Goal: Find specific page/section: Find specific page/section

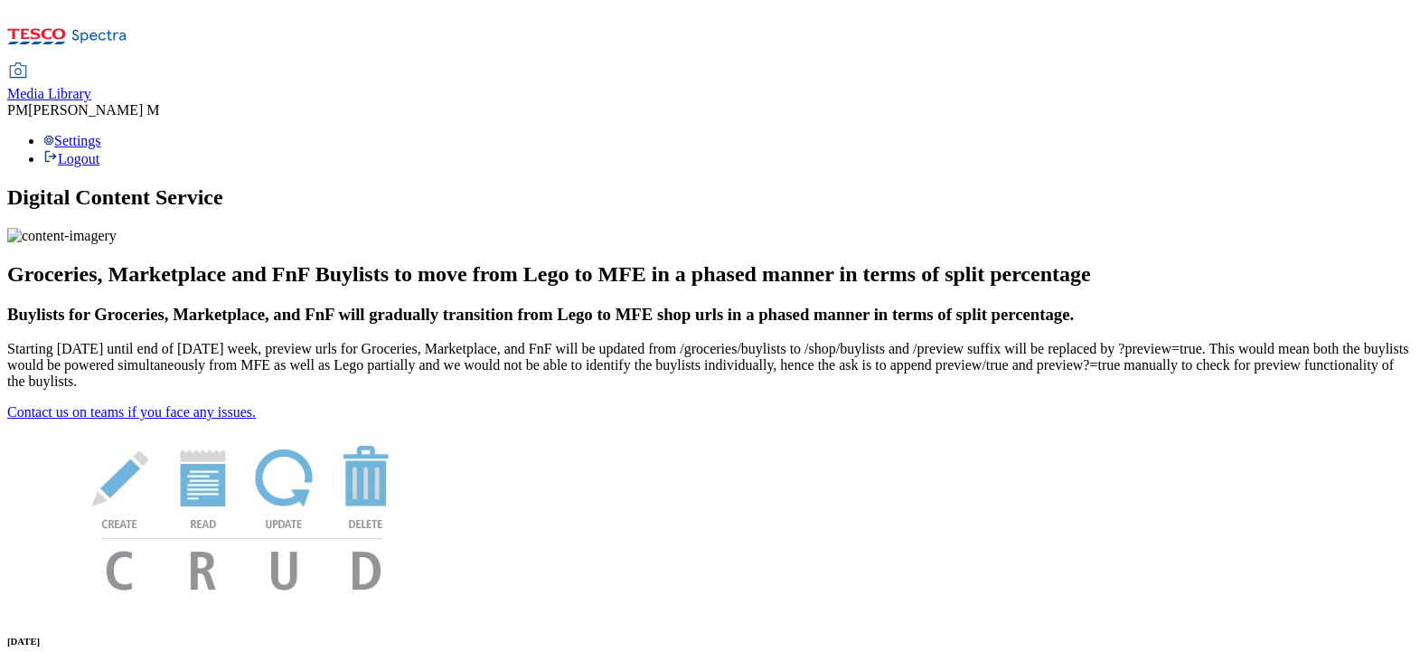
click at [91, 86] on span "Media Library" at bounding box center [49, 93] width 84 height 15
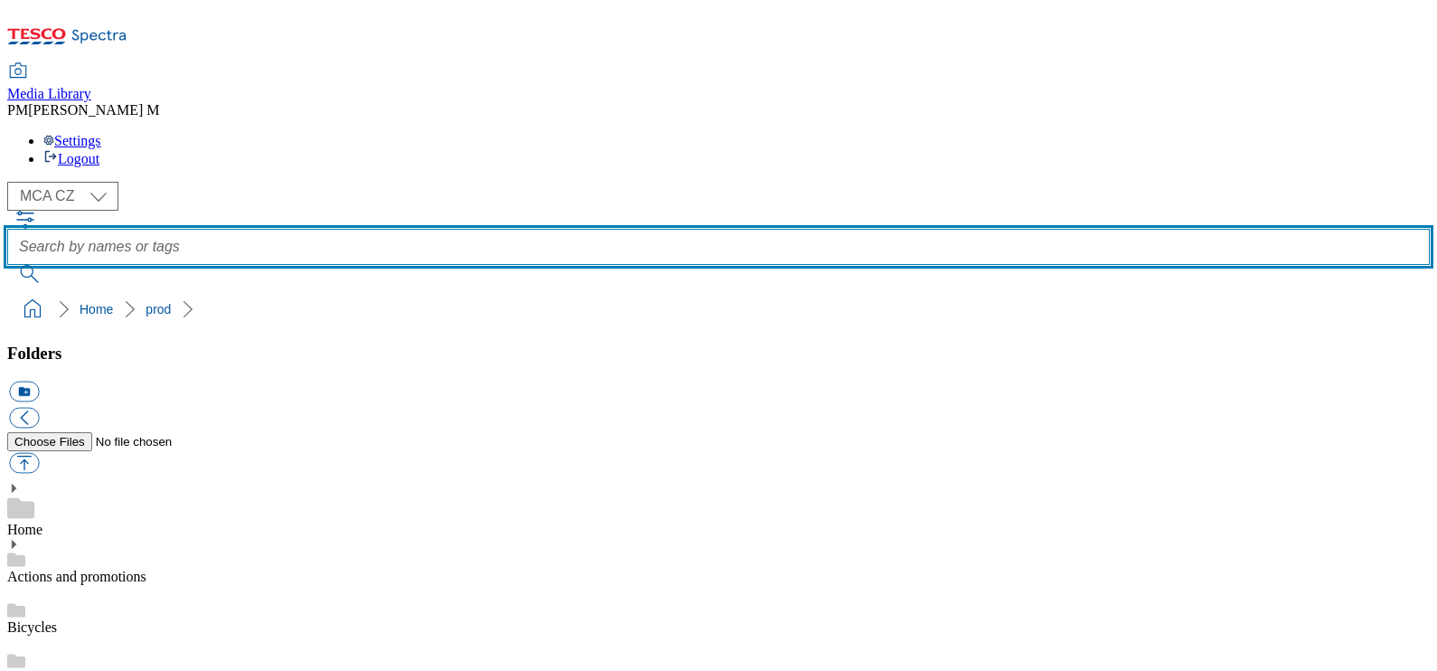
click at [627, 229] on input "text" at bounding box center [718, 247] width 1423 height 36
paste input "W24"
type input "W24"
click at [7, 265] on button "submit" at bounding box center [30, 274] width 47 height 18
